Goal: Check status: Check status

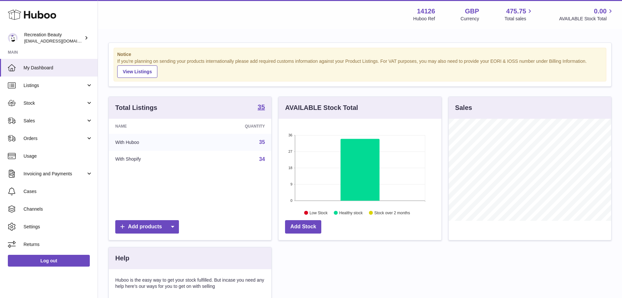
scroll to position [102, 163]
click at [39, 121] on span "Sales" at bounding box center [55, 121] width 62 height 6
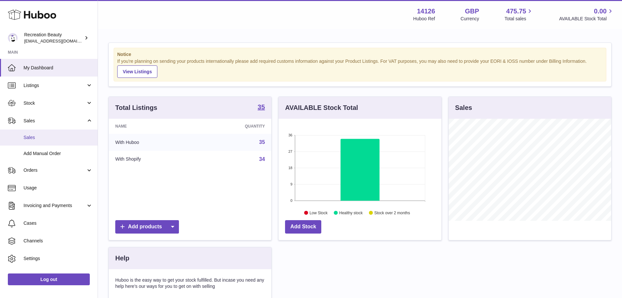
click at [39, 134] on span "Sales" at bounding box center [58, 137] width 69 height 6
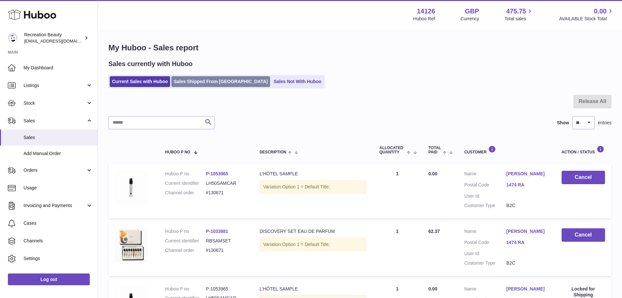
click at [205, 80] on link "Sales Shipped From [GEOGRAPHIC_DATA]" at bounding box center [220, 81] width 99 height 11
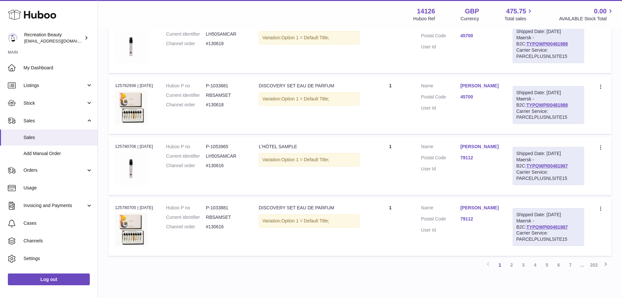
scroll to position [534, 0]
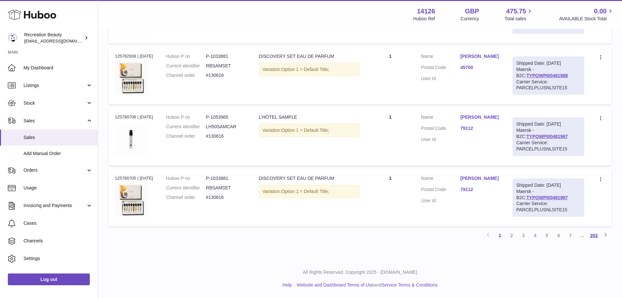
click at [594, 237] on link "202" at bounding box center [594, 235] width 12 height 12
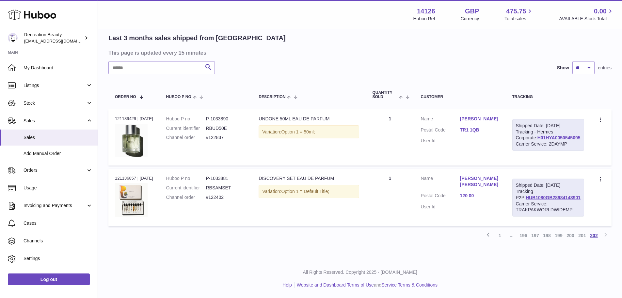
scroll to position [29, 0]
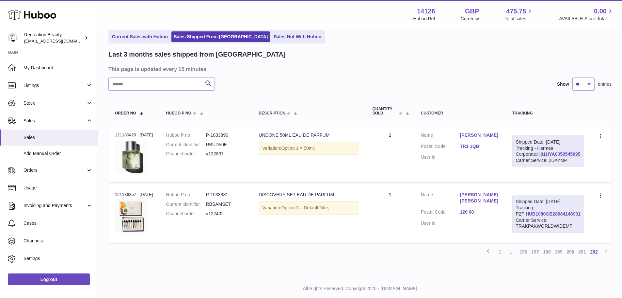
click at [552, 216] on link "HUB1080GB28984148901" at bounding box center [553, 213] width 55 height 5
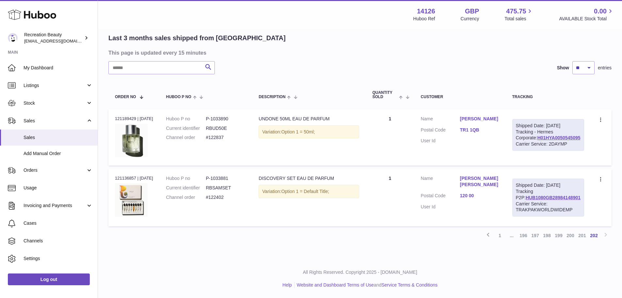
scroll to position [59, 0]
click at [557, 198] on link "HUB1080GB28984148901" at bounding box center [553, 197] width 55 height 5
